Goal: Navigation & Orientation: Find specific page/section

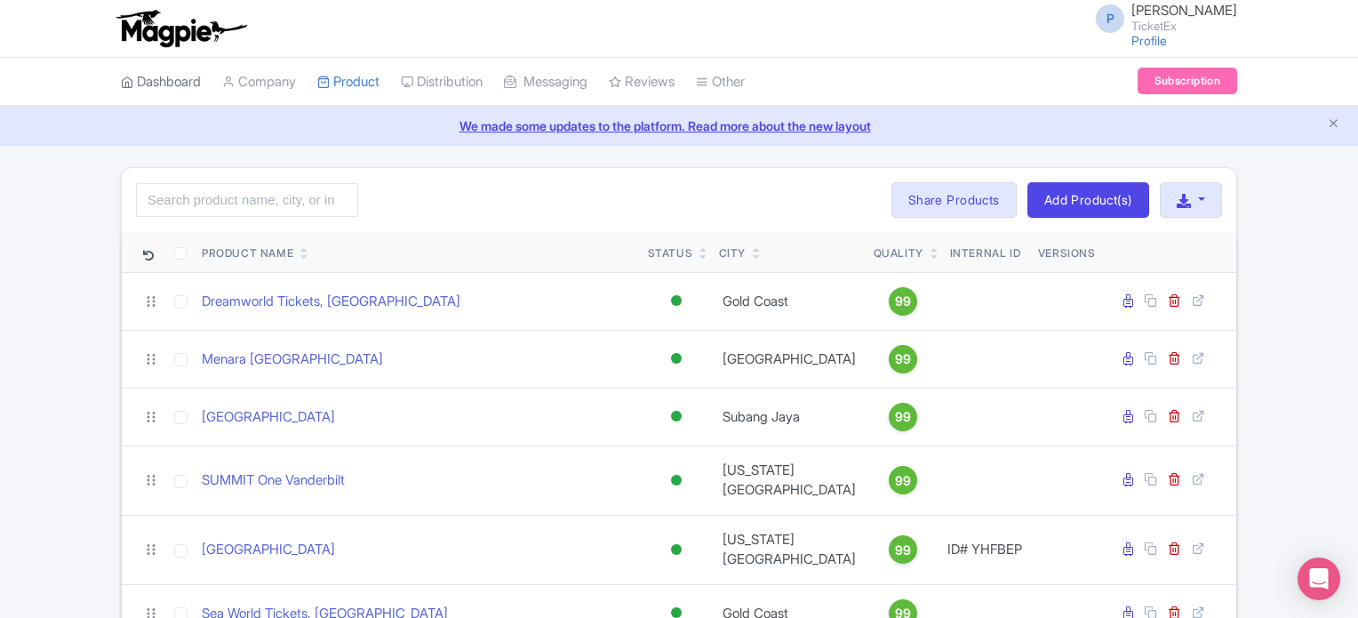
click at [161, 81] on link "Dashboard" at bounding box center [161, 82] width 80 height 49
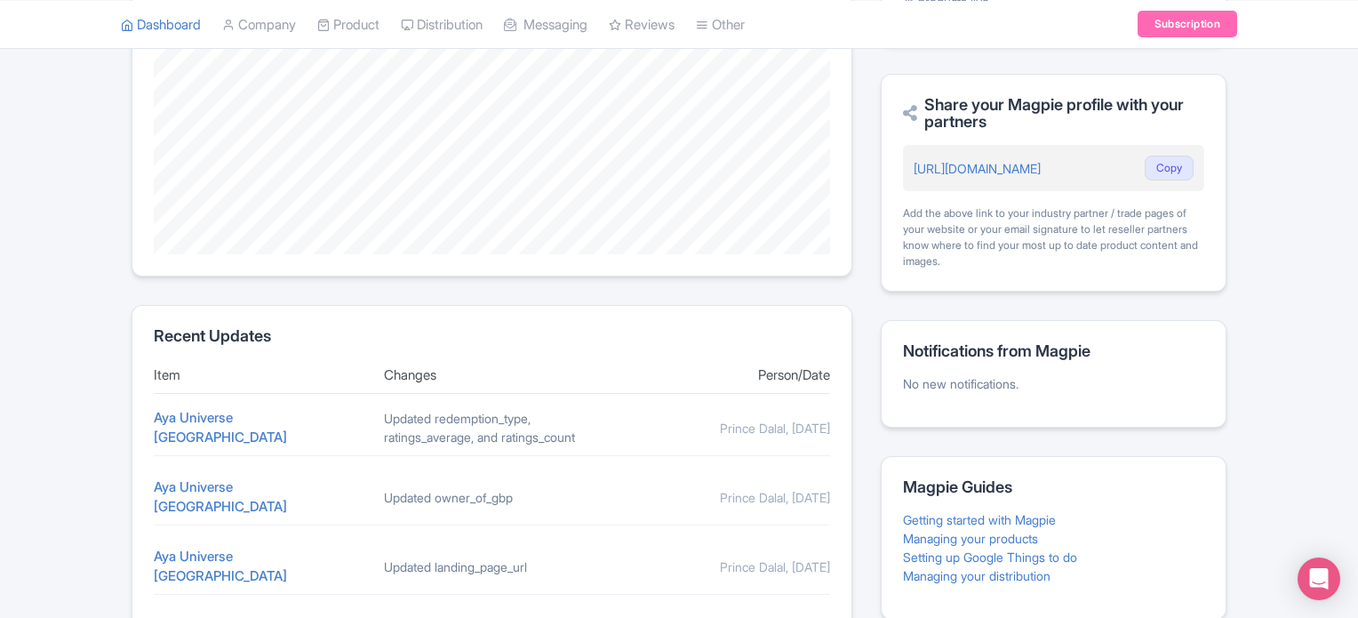
scroll to position [666, 0]
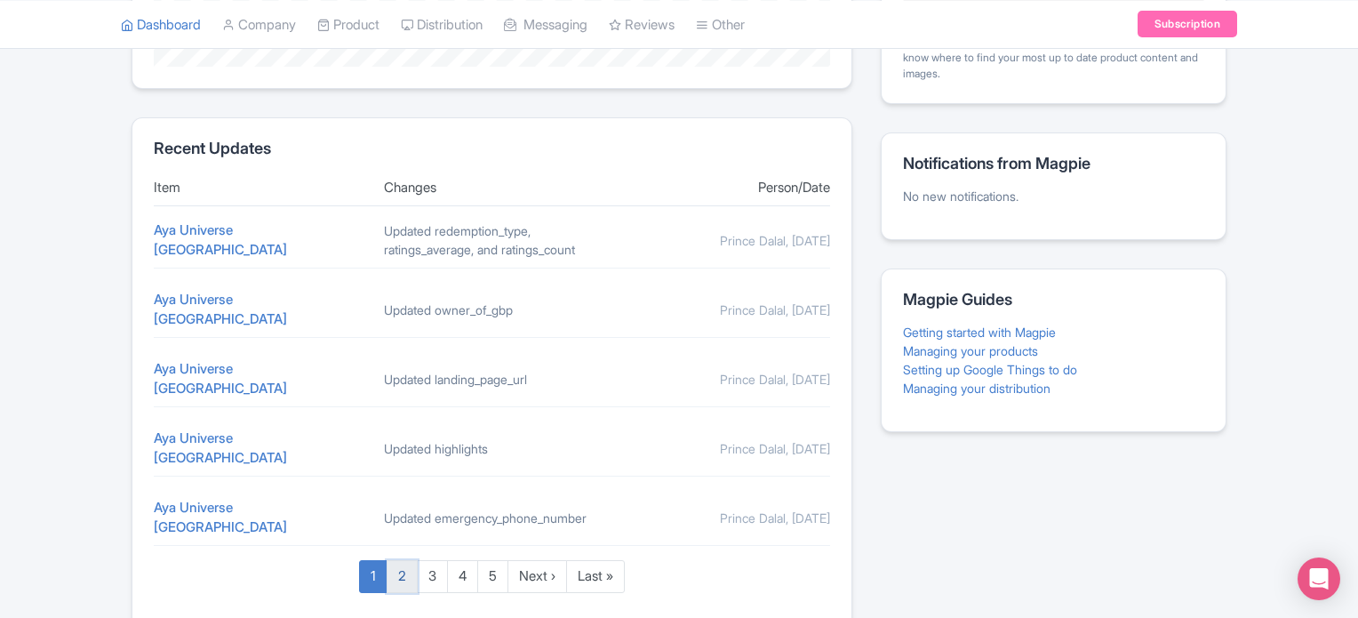
click at [404, 560] on link "2" at bounding box center [402, 576] width 31 height 33
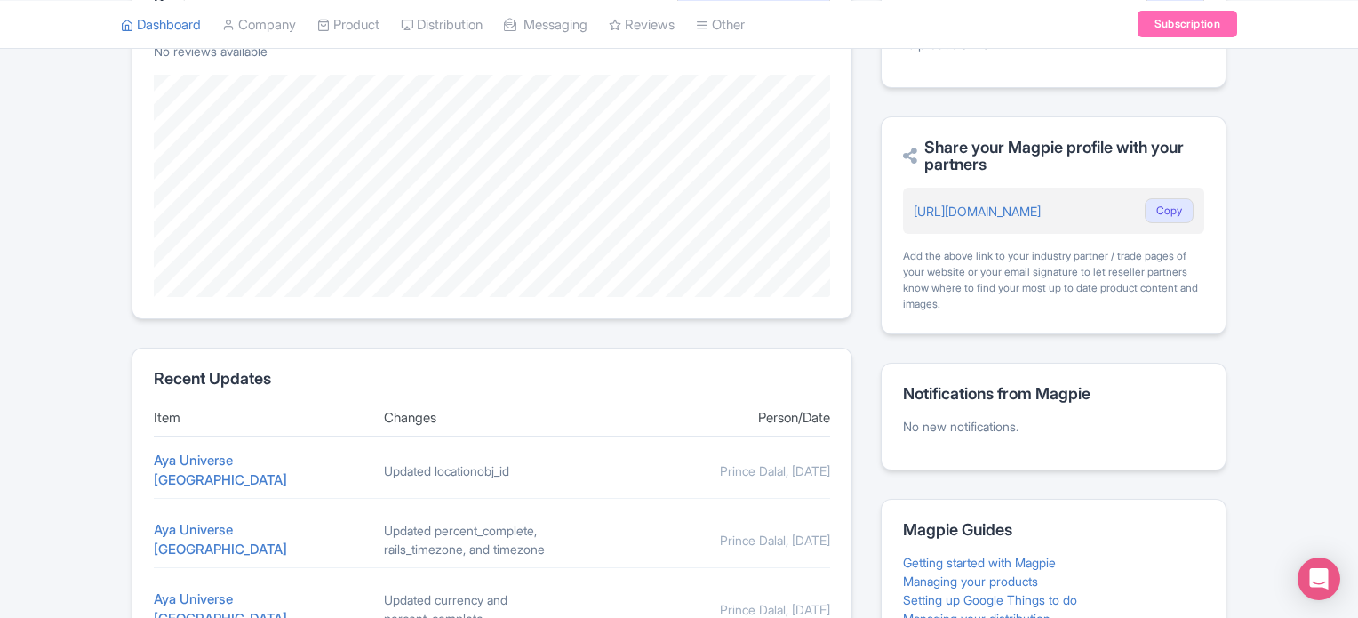
scroll to position [738, 0]
